Goal: Find contact information: Find contact information

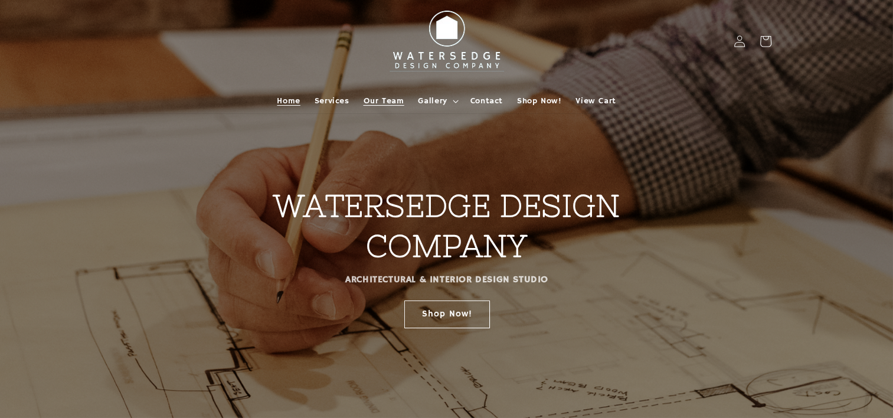
click at [382, 104] on span "Our Team" at bounding box center [384, 101] width 41 height 11
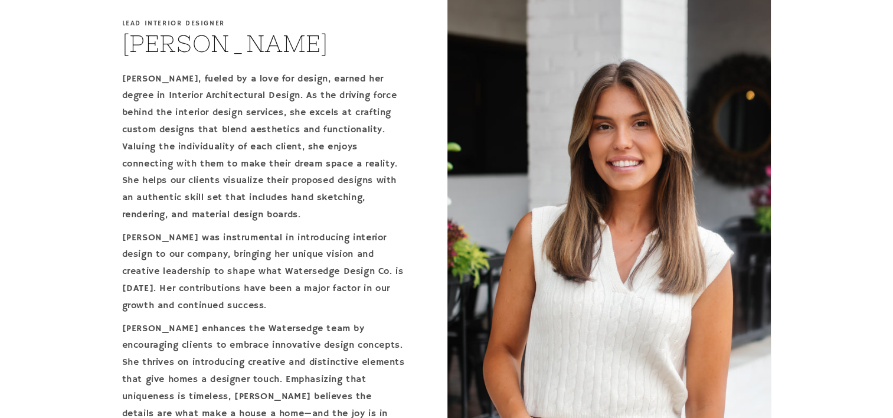
scroll to position [921, 0]
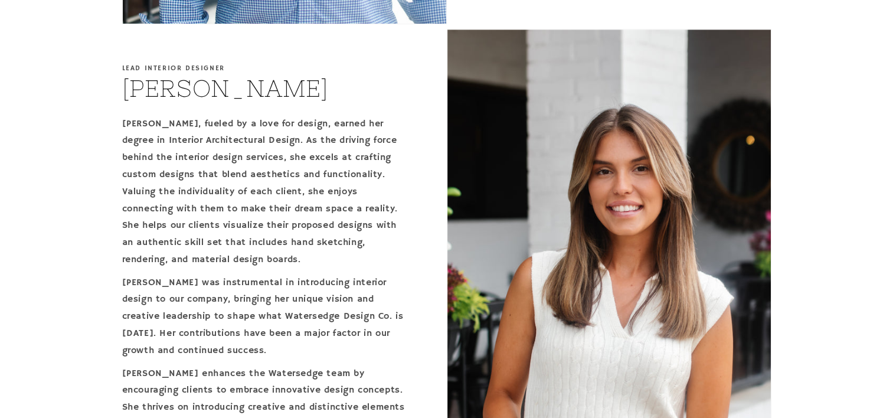
click at [153, 84] on h2 "Presley Terry" at bounding box center [225, 88] width 207 height 31
click at [515, 196] on img at bounding box center [608, 277] width 323 height 495
click at [516, 195] on img at bounding box center [608, 277] width 323 height 495
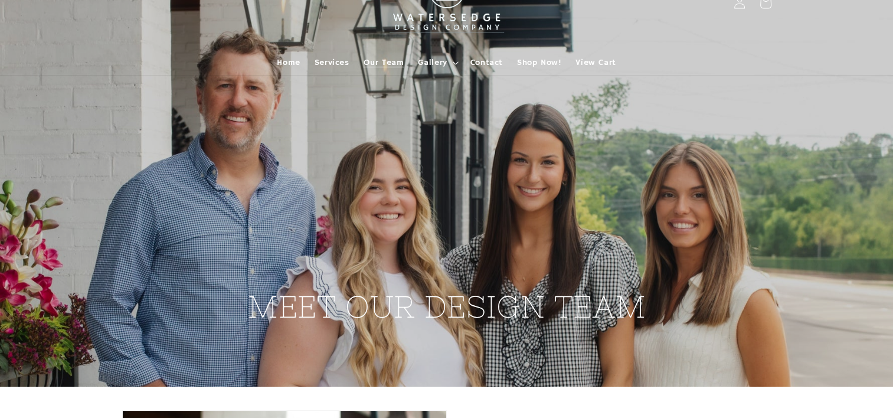
scroll to position [59, 0]
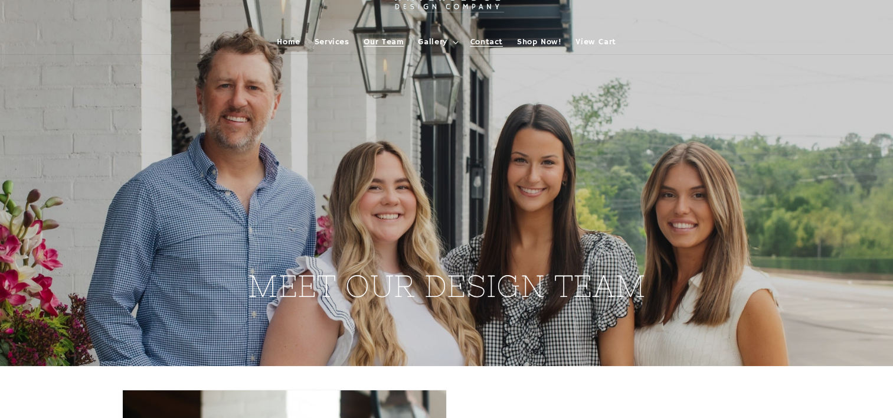
click at [483, 37] on span "Contact" at bounding box center [486, 42] width 32 height 11
